Goal: Find contact information: Find contact information

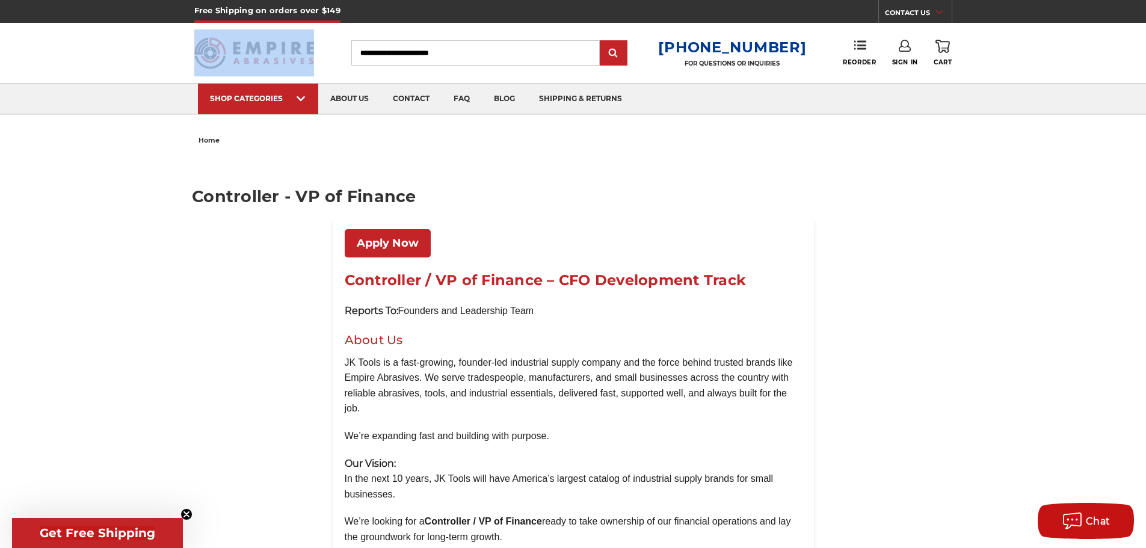
drag, startPoint x: 315, startPoint y: 62, endPoint x: 242, endPoint y: 52, distance: 74.1
click at [242, 52] on div at bounding box center [257, 53] width 126 height 60
click at [342, 96] on link "about us" at bounding box center [349, 99] width 63 height 31
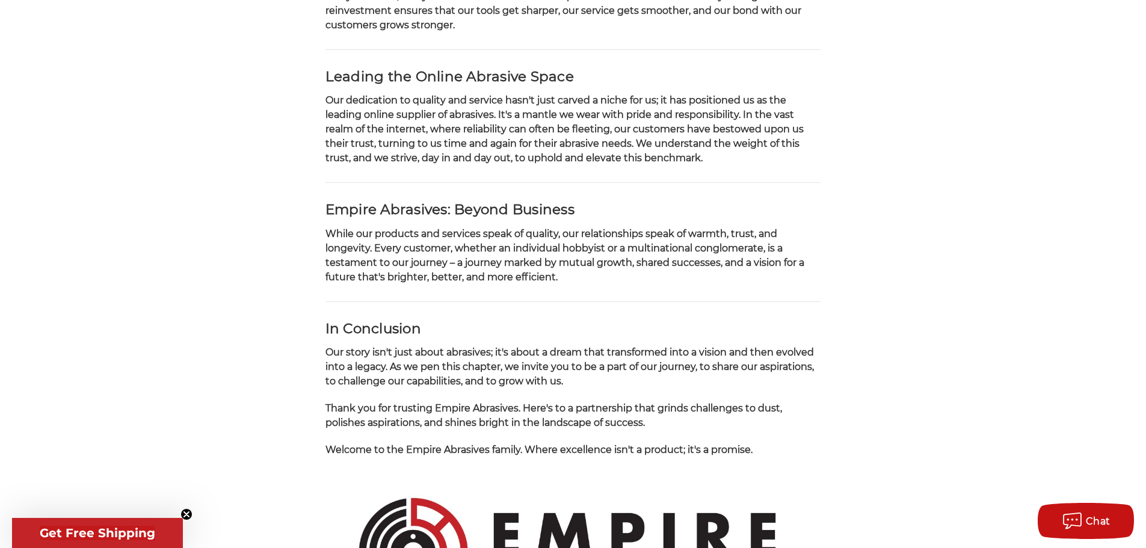
scroll to position [1272, 0]
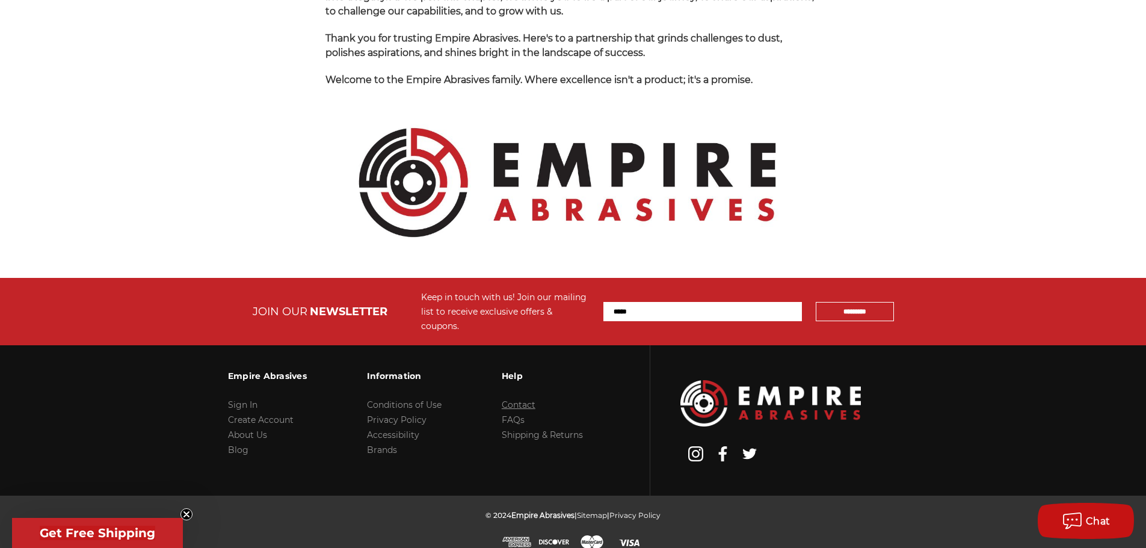
click at [526, 399] on link "Contact" at bounding box center [519, 404] width 34 height 11
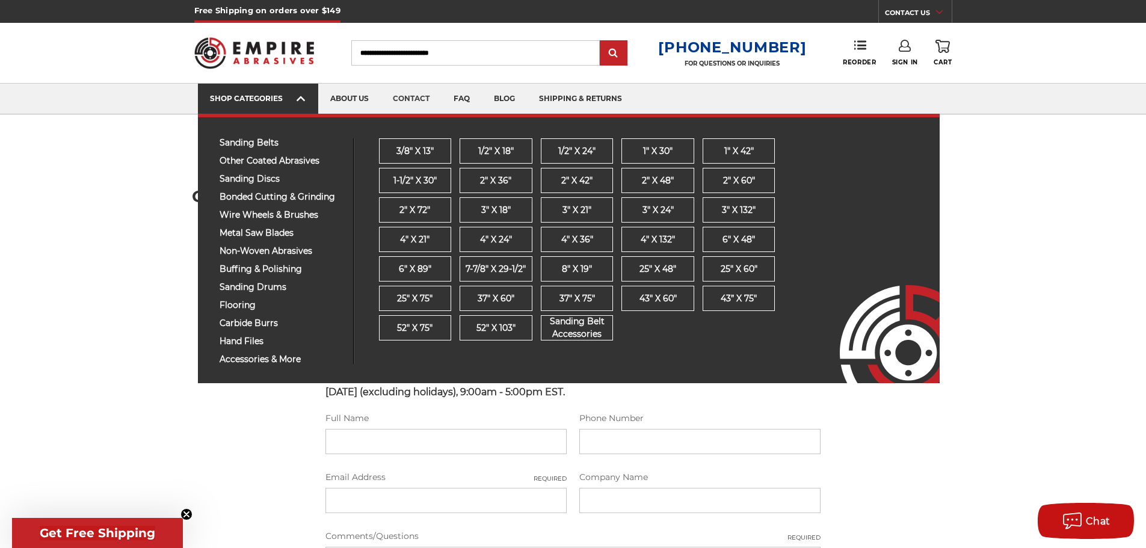
click at [281, 105] on link "SHOP CATEGORIES" at bounding box center [258, 99] width 120 height 31
